Goal: Navigation & Orientation: Find specific page/section

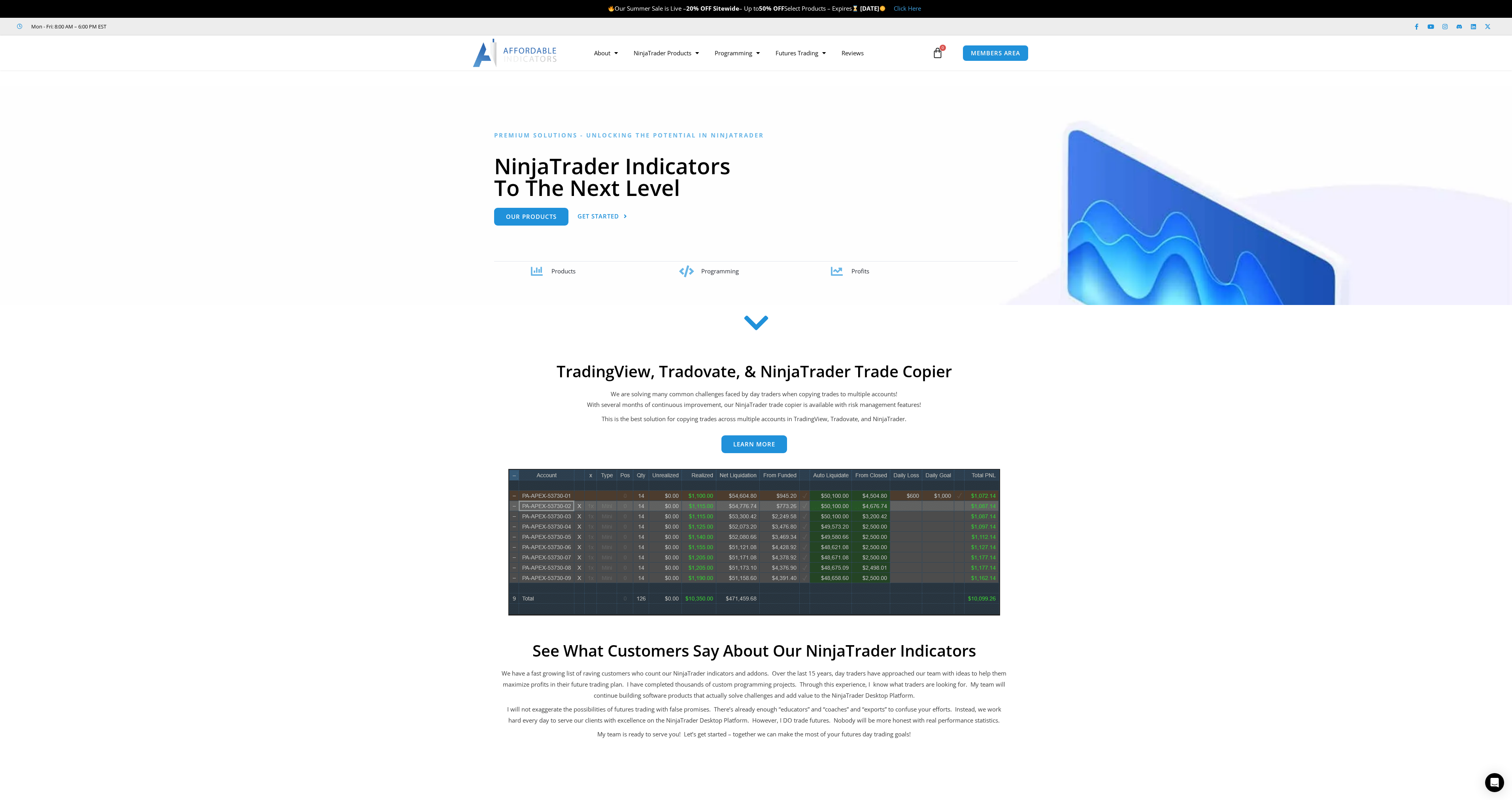
click at [510, 60] on img at bounding box center [515, 53] width 85 height 28
click at [512, 216] on span "Our Products" at bounding box center [531, 214] width 51 height 6
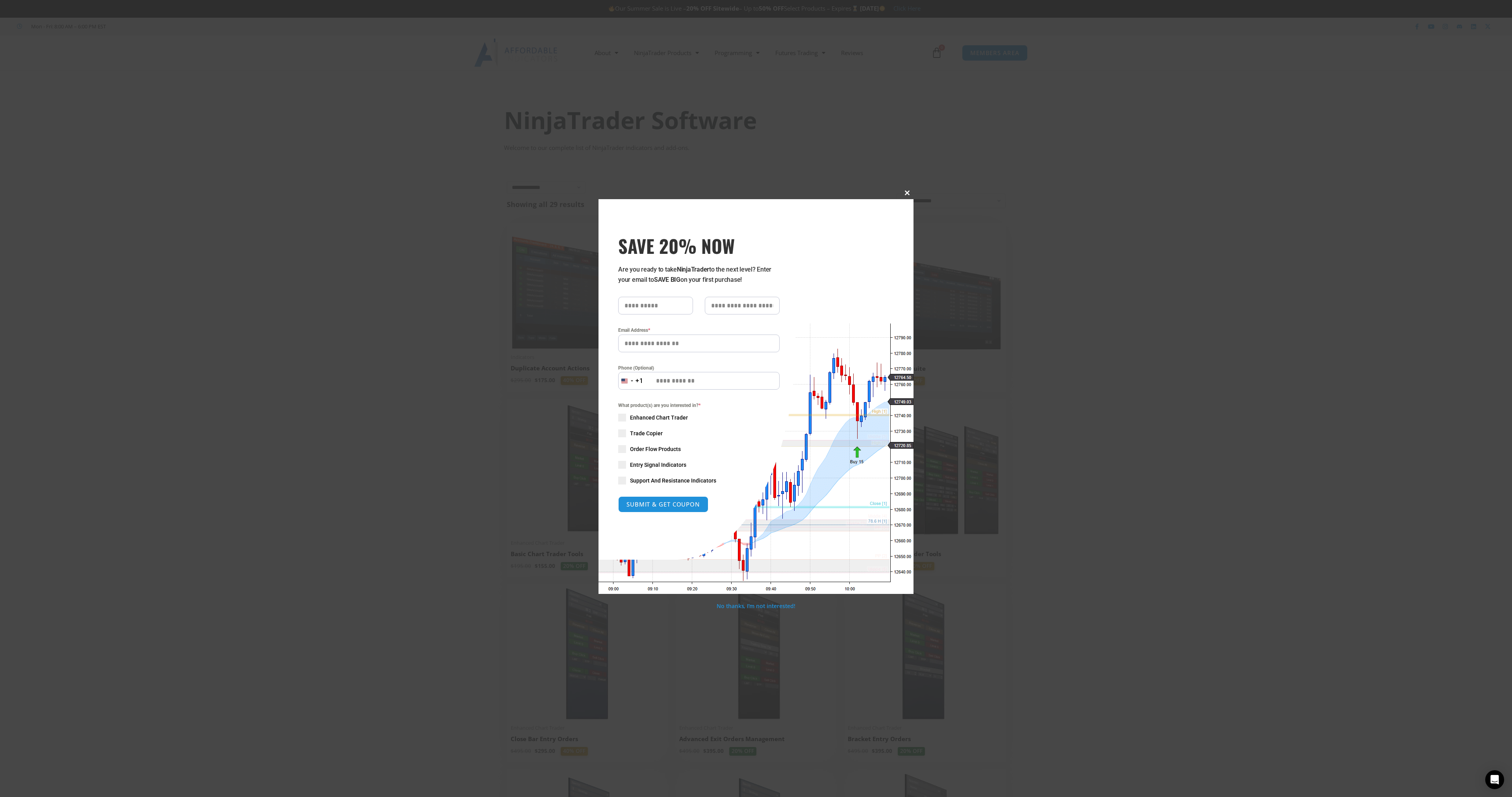
click at [909, 192] on span at bounding box center [907, 193] width 12 height 5
